Goal: Task Accomplishment & Management: Manage account settings

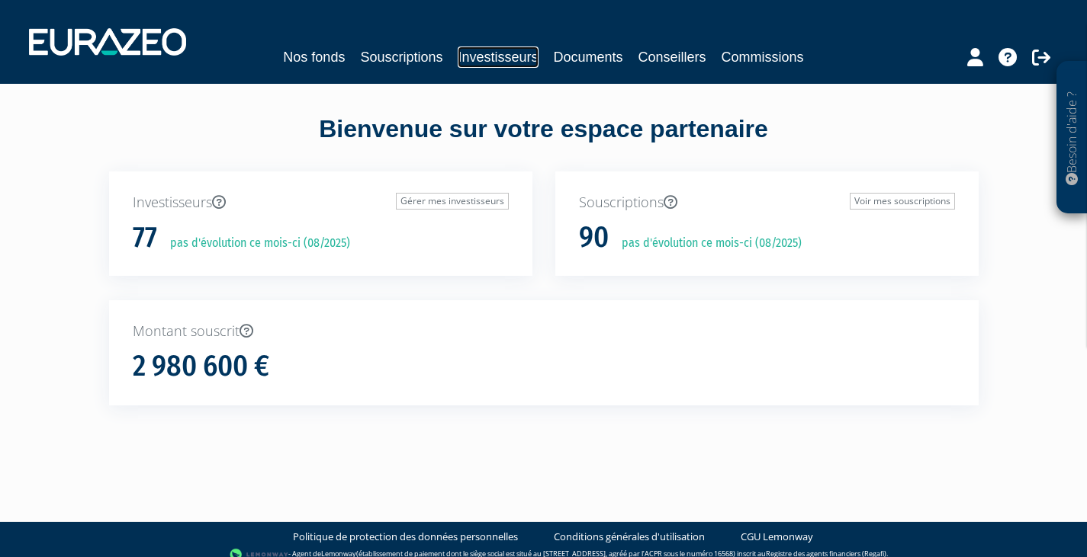
click at [499, 62] on link "Investisseurs" at bounding box center [498, 57] width 80 height 21
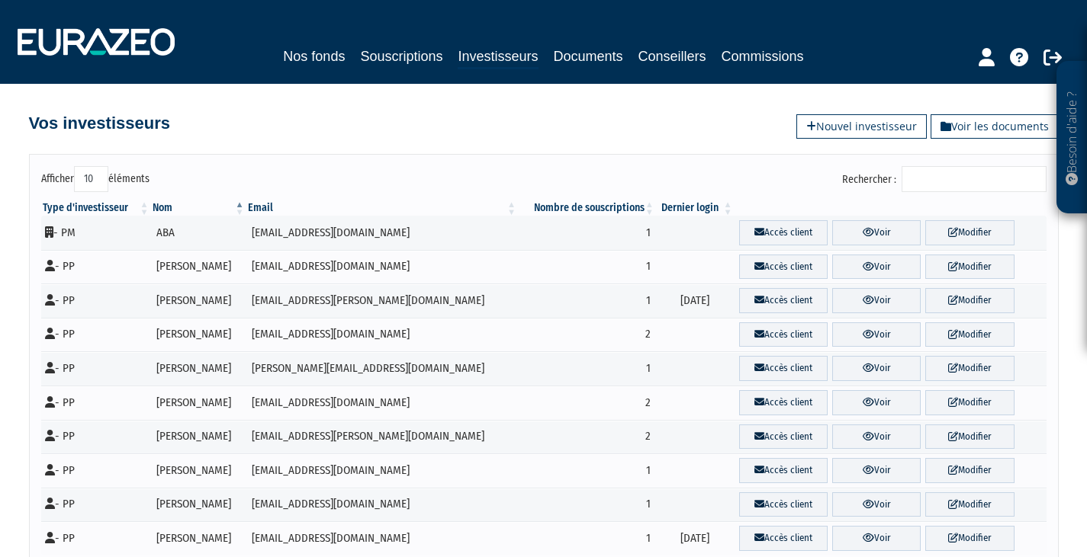
click at [967, 184] on input "Rechercher :" at bounding box center [973, 179] width 145 height 26
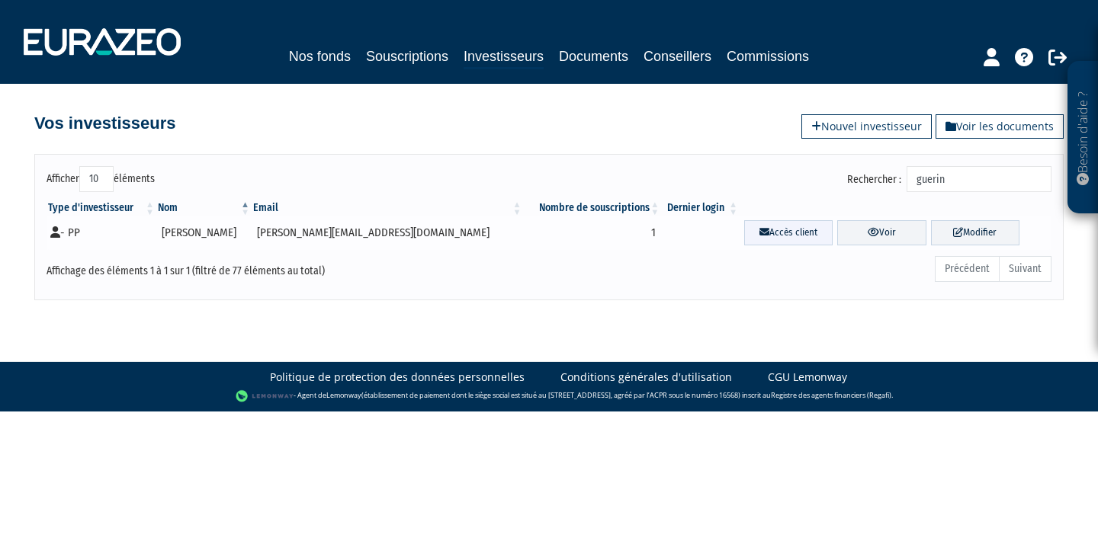
type input "guerin"
click at [747, 231] on link "Accès client" at bounding box center [788, 232] width 88 height 25
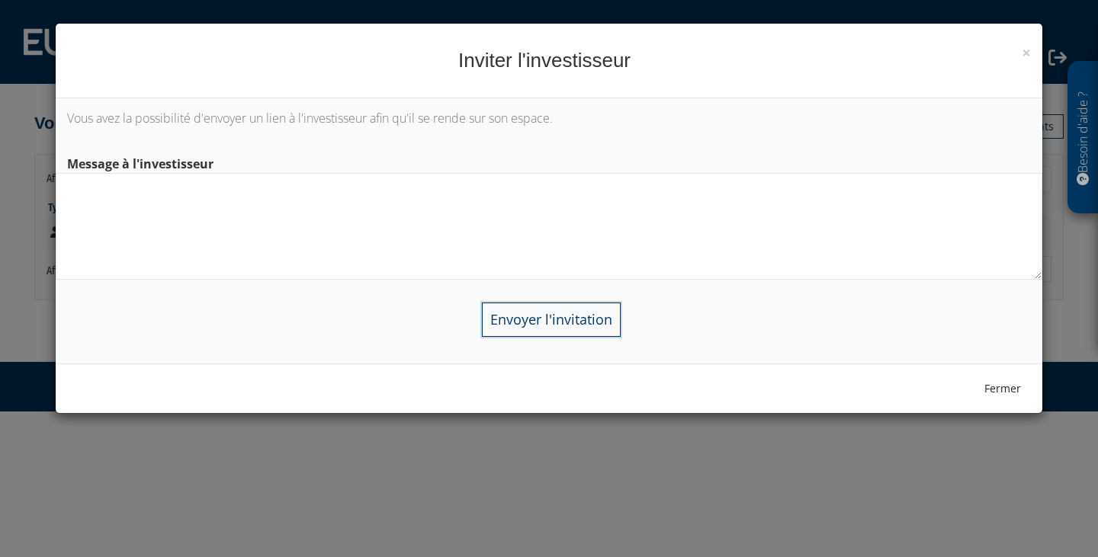
click at [580, 334] on input "Envoyer l'invitation" at bounding box center [551, 320] width 139 height 34
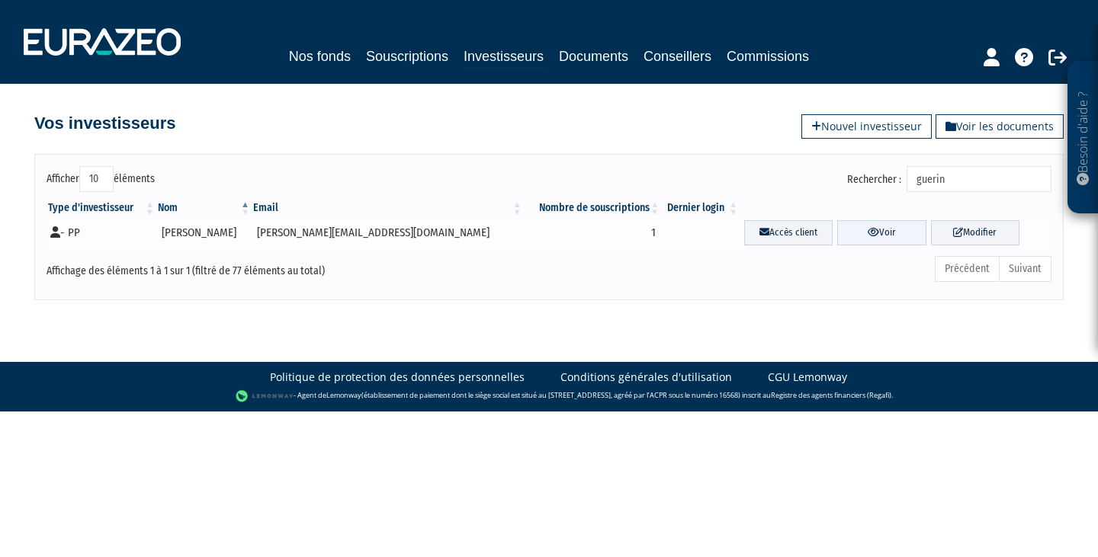
click at [858, 228] on link "Voir" at bounding box center [881, 232] width 88 height 25
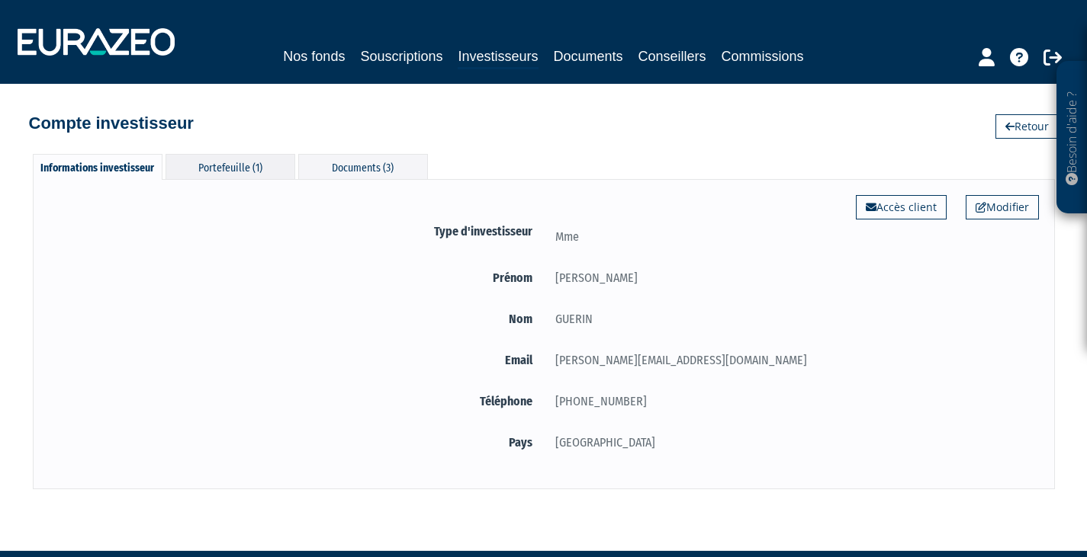
click at [238, 172] on div "Portefeuille (1)" at bounding box center [230, 166] width 130 height 25
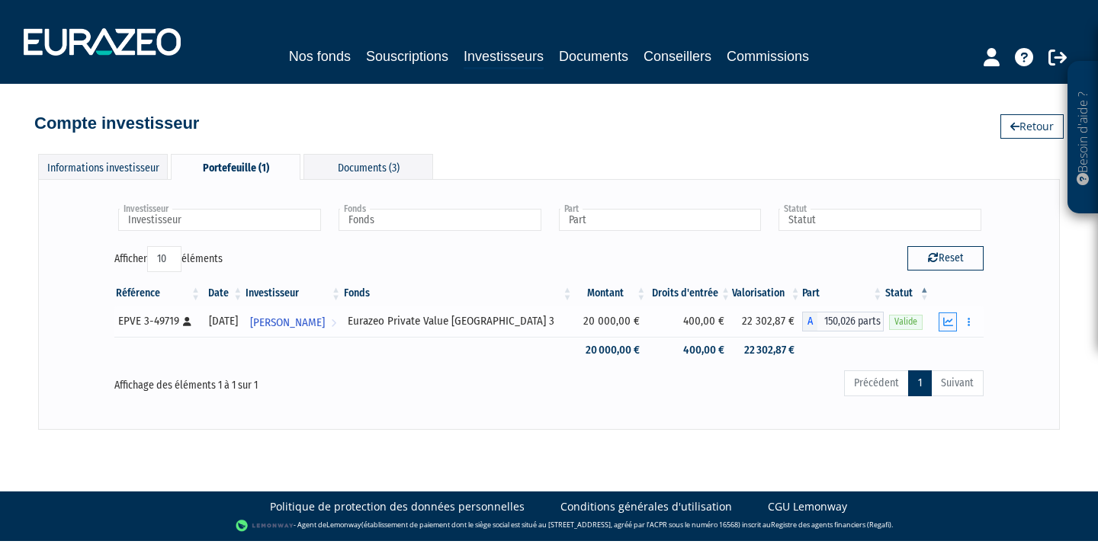
click at [950, 323] on icon "button" at bounding box center [948, 322] width 10 height 10
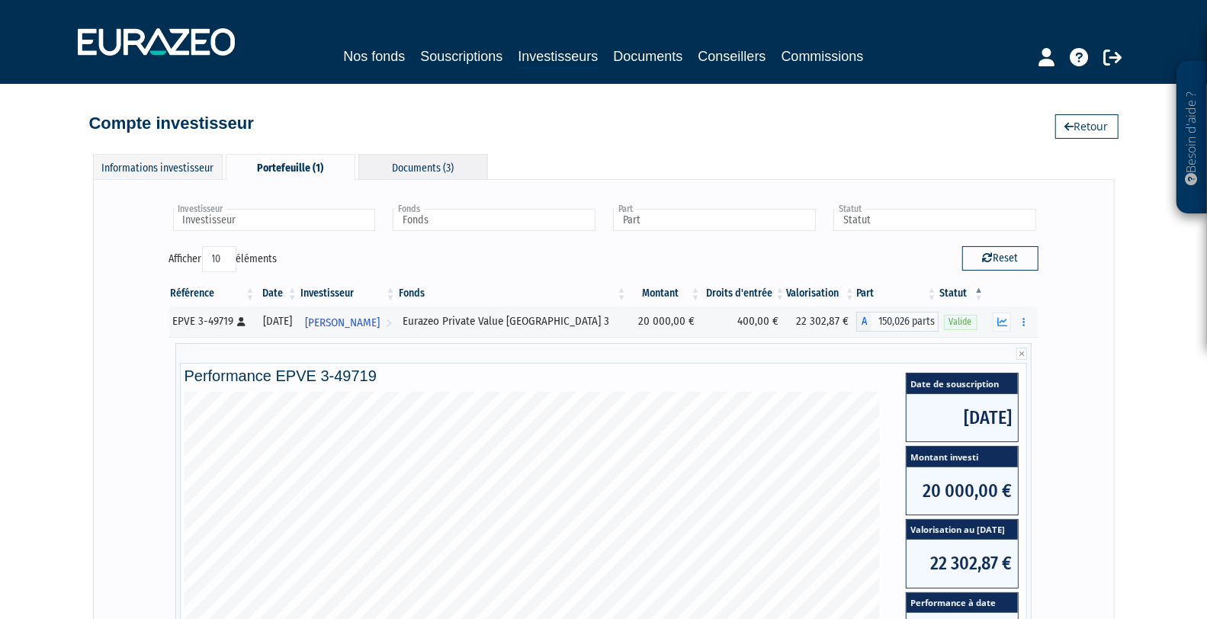
click at [419, 168] on div "Documents (3)" at bounding box center [423, 166] width 130 height 25
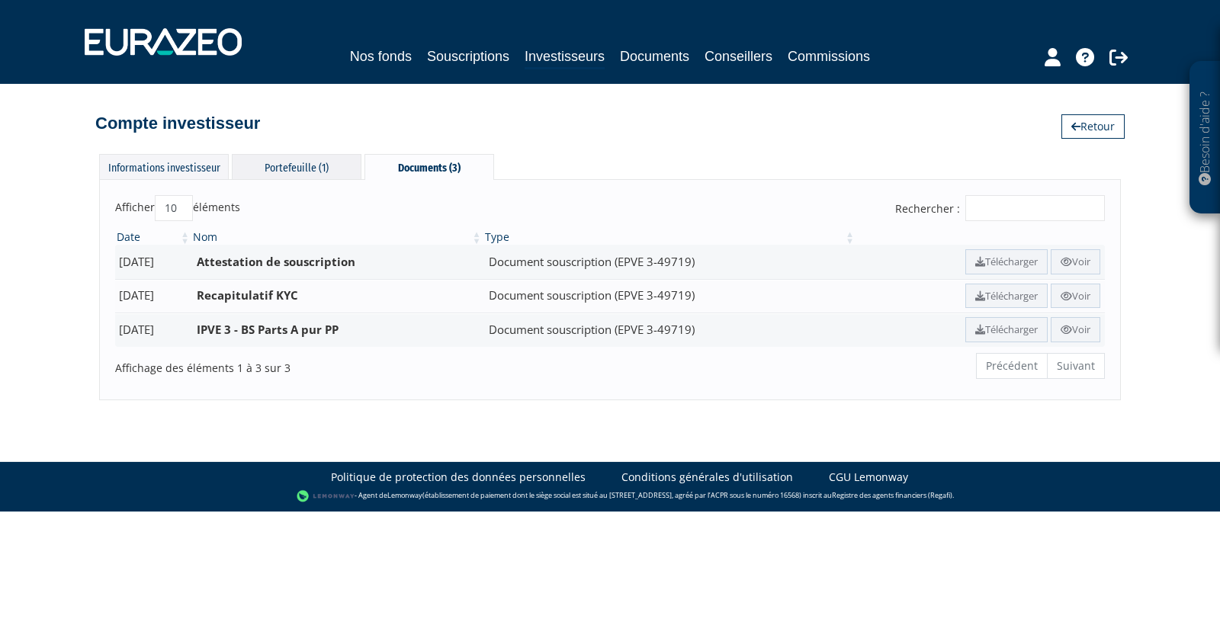
click at [288, 171] on div "Portefeuille (1)" at bounding box center [297, 166] width 130 height 25
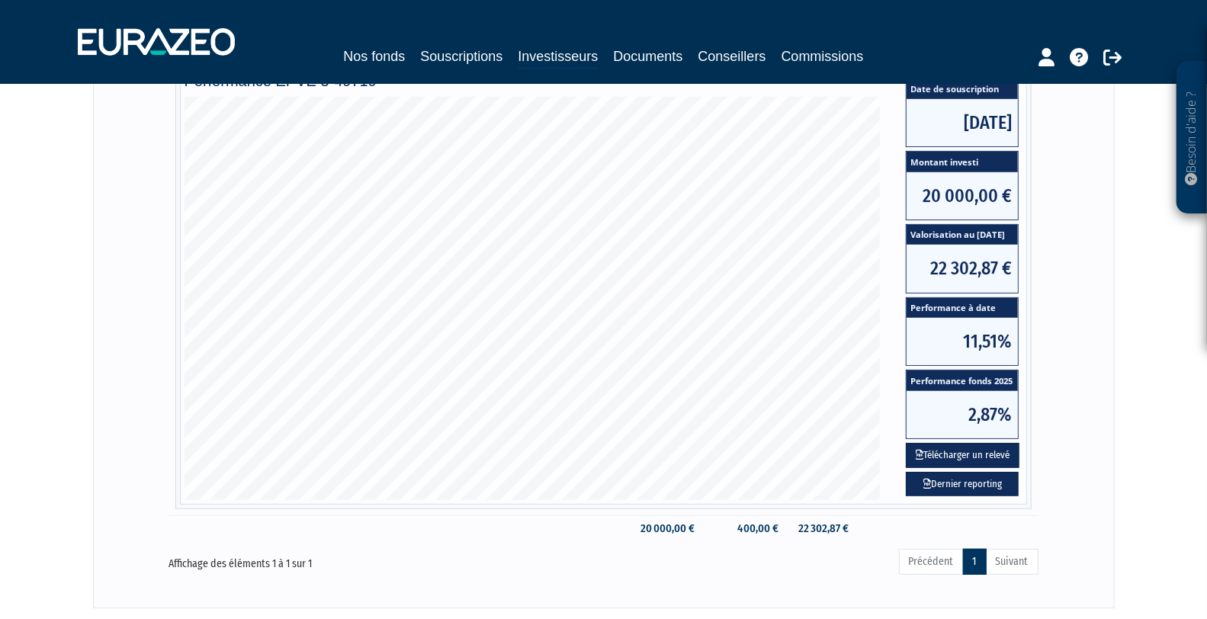
scroll to position [328, 0]
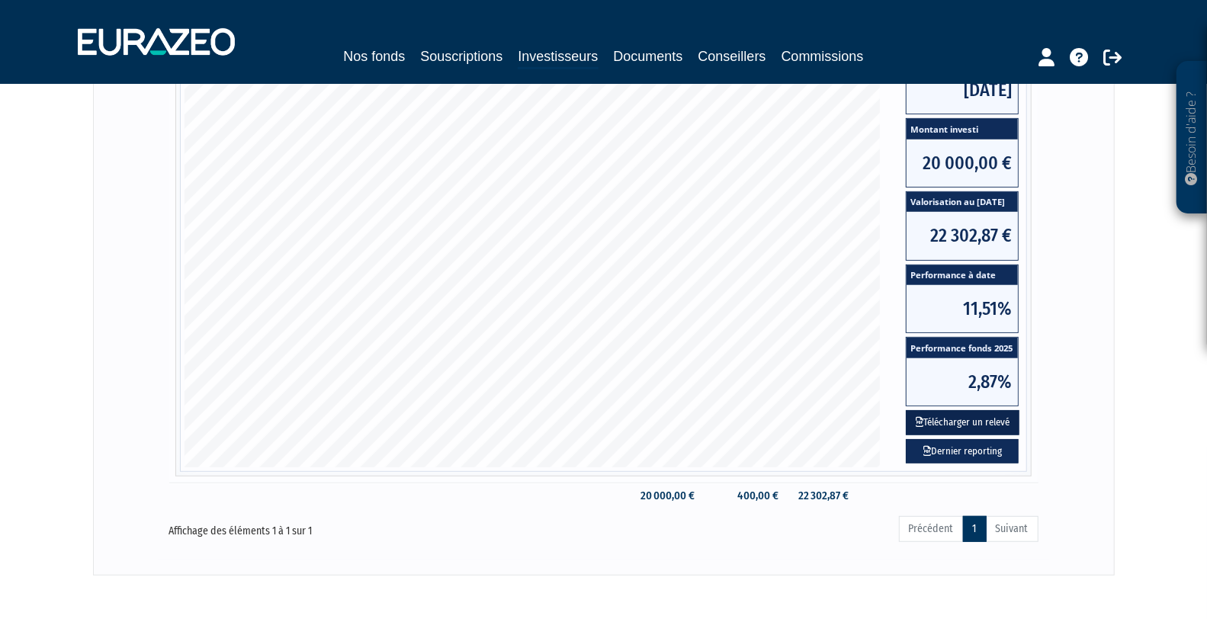
click at [962, 419] on button "Télécharger un relevé" at bounding box center [963, 422] width 114 height 25
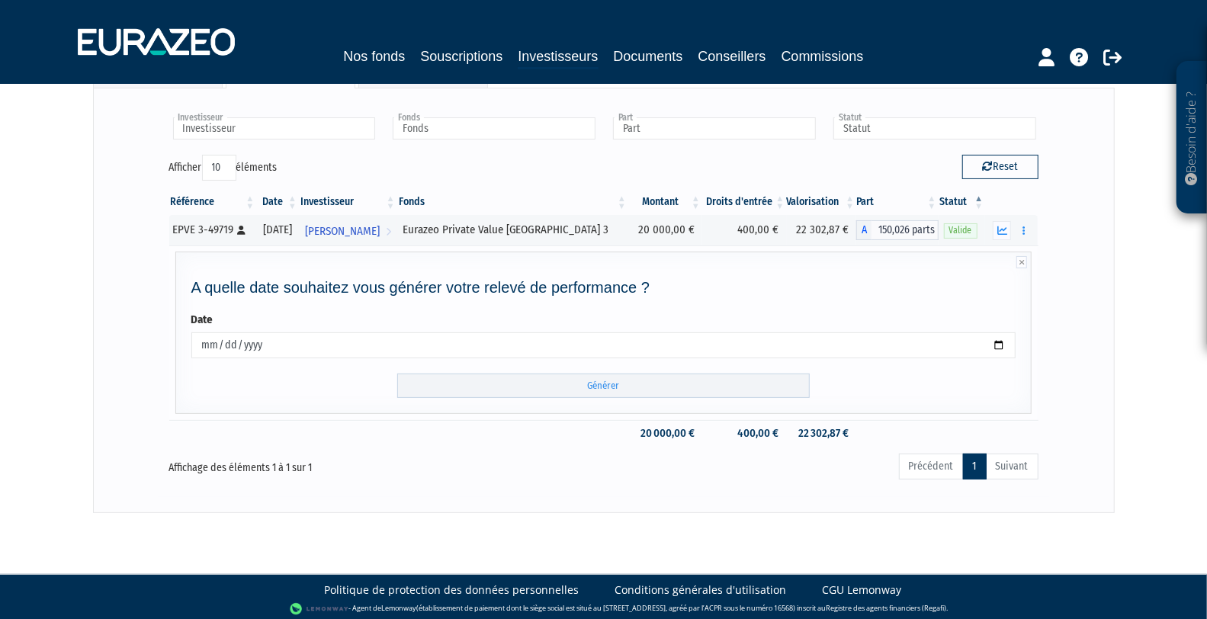
scroll to position [92, 0]
click at [593, 382] on input "Générer" at bounding box center [603, 386] width 413 height 25
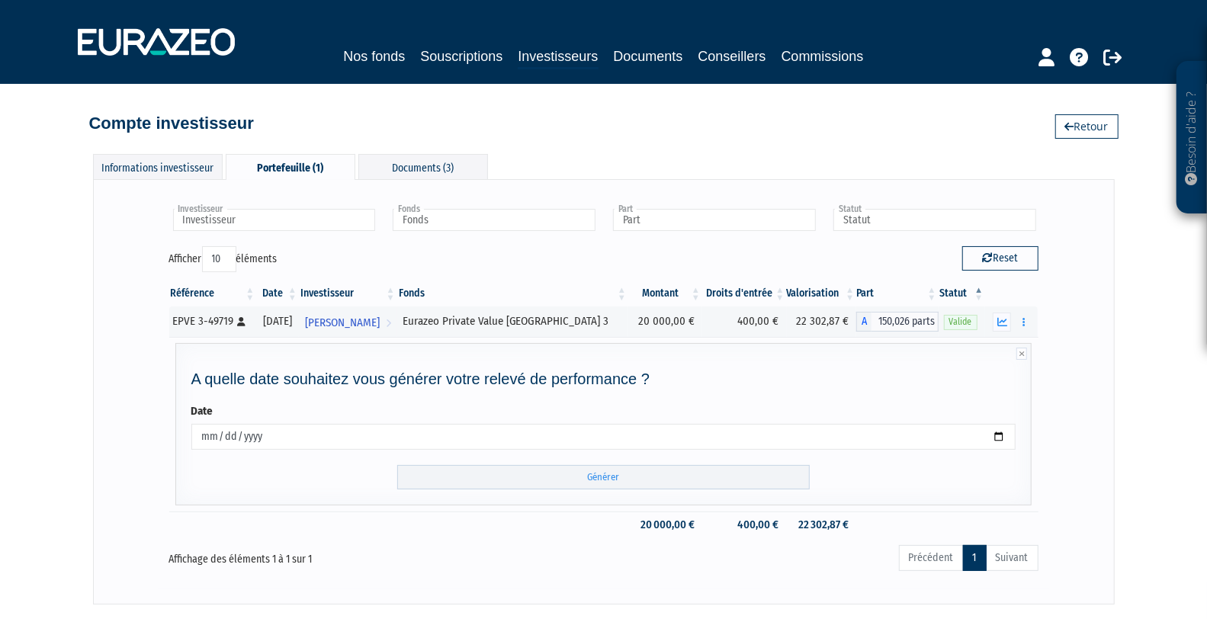
scroll to position [0, 0]
